Goal: Go to known website: Access a specific website the user already knows

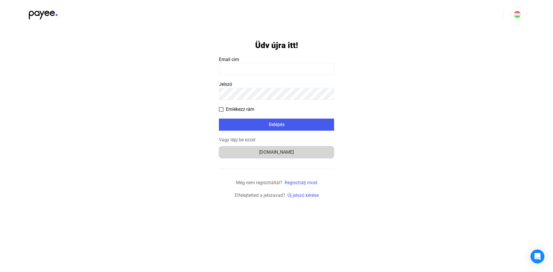
click at [318, 154] on div "[DOMAIN_NAME]" at bounding box center [276, 152] width 111 height 7
